Goal: Task Accomplishment & Management: Manage account settings

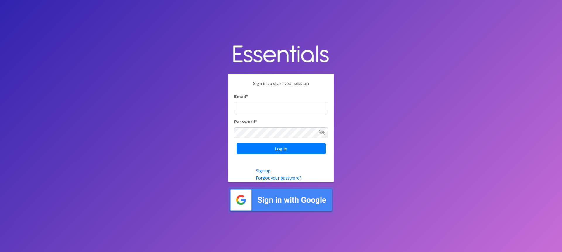
click at [247, 110] on input "Email *" at bounding box center [281, 107] width 94 height 11
click at [247, 109] on input "Email *" at bounding box center [281, 107] width 94 height 11
click at [250, 109] on input "Email *" at bounding box center [281, 107] width 94 height 11
click at [267, 108] on input "Username: grants@or-nola.org Pass: L@rzvdXA69DYJBZ" at bounding box center [281, 107] width 94 height 11
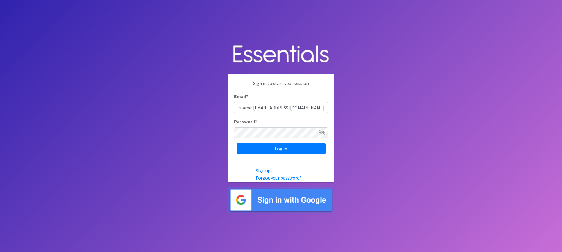
scroll to position [0, 0]
drag, startPoint x: 259, startPoint y: 107, endPoint x: 223, endPoint y: 109, distance: 36.4
click at [223, 109] on body "Sign in to start your session Email * Username: grants@or-nola.org Pass: L@rzvd…" at bounding box center [281, 126] width 562 height 252
drag, startPoint x: 322, startPoint y: 107, endPoint x: 298, endPoint y: 105, distance: 23.8
click at [285, 105] on input "grants@or-nola.org L@rzvdXA69DYJBZ" at bounding box center [281, 107] width 94 height 11
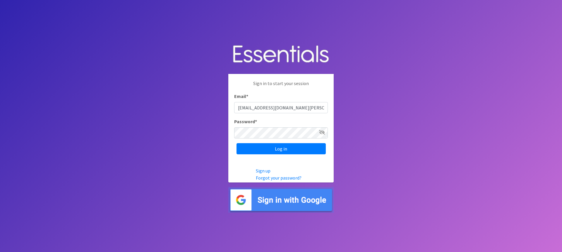
click at [322, 108] on input "grants@or-nola.org L@rzvdXA69DYJBZ" at bounding box center [281, 107] width 94 height 11
drag, startPoint x: 322, startPoint y: 107, endPoint x: 289, endPoint y: 107, distance: 33.1
click at [281, 107] on input "grants@or-nola.org L@rzvdXA69DYJBZ" at bounding box center [281, 107] width 94 height 11
drag, startPoint x: 290, startPoint y: 107, endPoint x: 318, endPoint y: 107, distance: 28.4
click at [318, 107] on input "grants@or-nola.org L@rzvdXA69DYJBZ" at bounding box center [281, 107] width 94 height 11
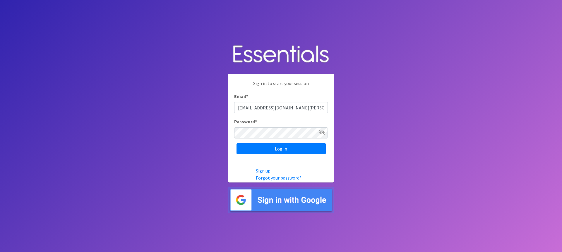
drag, startPoint x: 319, startPoint y: 106, endPoint x: 279, endPoint y: 107, distance: 39.5
click at [279, 107] on input "grants@or-nola.org L@rzvdXA69DYJBZ" at bounding box center [281, 107] width 94 height 11
drag, startPoint x: 280, startPoint y: 107, endPoint x: 334, endPoint y: 106, distance: 54.8
click at [334, 110] on body "Sign in to start your session Email * grants@or-nola.org L@rzvdXA69DYJBZ Passwo…" at bounding box center [281, 126] width 562 height 252
type input "[EMAIL_ADDRESS][DOMAIN_NAME][PERSON_NAME]"
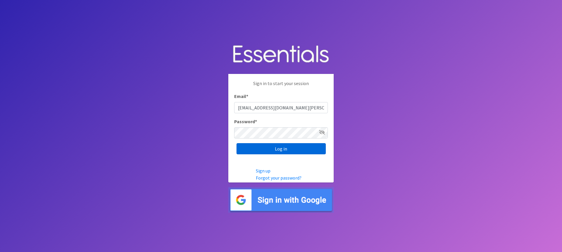
click at [274, 148] on input "Log in" at bounding box center [281, 148] width 89 height 11
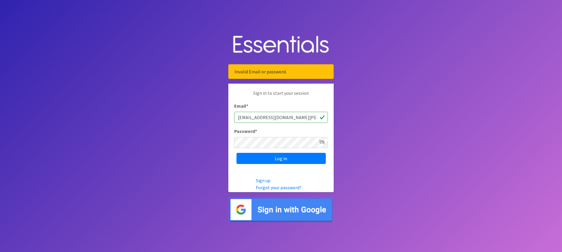
click at [320, 140] on icon at bounding box center [322, 141] width 6 height 5
click at [279, 158] on input "Log in" at bounding box center [281, 158] width 89 height 11
click at [262, 148] on div "Sign in to start your session Email * grants@or-nola.org Password * Log in" at bounding box center [280, 126] width 105 height 86
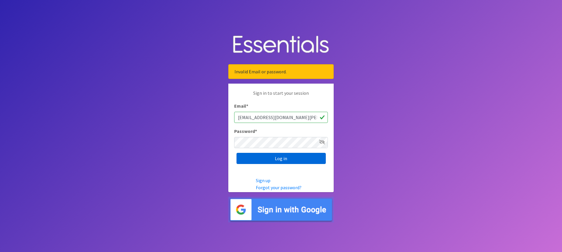
click at [288, 156] on input "Log in" at bounding box center [281, 158] width 89 height 11
click at [325, 143] on icon at bounding box center [322, 141] width 6 height 5
click at [472, 49] on body "Invalid Email or password. Sign in to start your session Email * [EMAIL_ADDRESS…" at bounding box center [281, 126] width 562 height 252
click at [255, 157] on input "Log in" at bounding box center [281, 158] width 89 height 11
click at [258, 142] on div "Password *" at bounding box center [281, 137] width 94 height 21
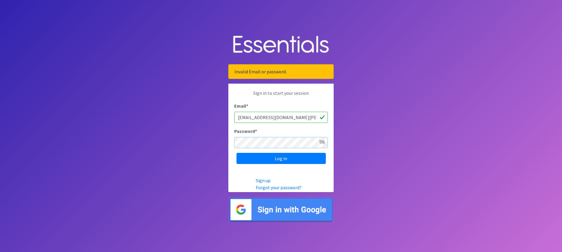
drag, startPoint x: 281, startPoint y: 136, endPoint x: 199, endPoint y: 144, distance: 82.7
click at [199, 144] on body "Invalid Email or password. Sign in to start your session Email * [EMAIL_ADDRESS…" at bounding box center [281, 126] width 562 height 252
click at [322, 143] on icon at bounding box center [322, 141] width 6 height 5
click at [263, 160] on input "Log in" at bounding box center [281, 158] width 89 height 11
click at [324, 143] on icon at bounding box center [322, 141] width 6 height 5
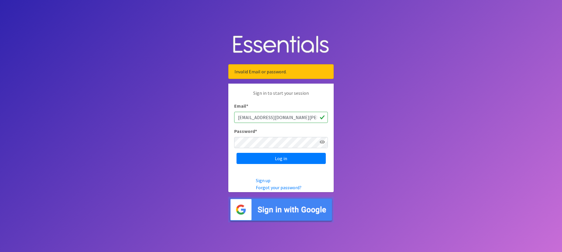
click at [191, 37] on body "Invalid Email or password. Sign in to start your session Email * [EMAIL_ADDRESS…" at bounding box center [281, 126] width 562 height 252
